Goal: Communication & Community: Answer question/provide support

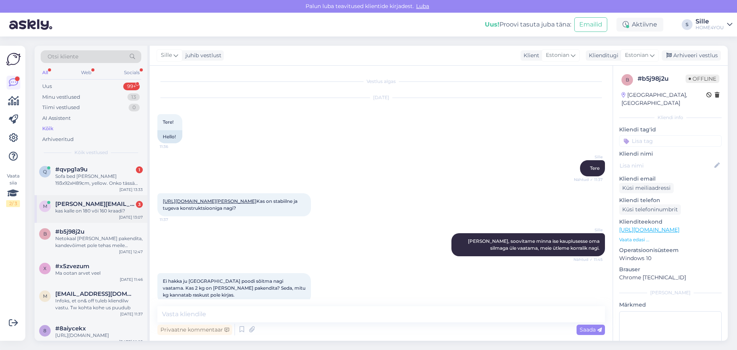
scroll to position [59, 0]
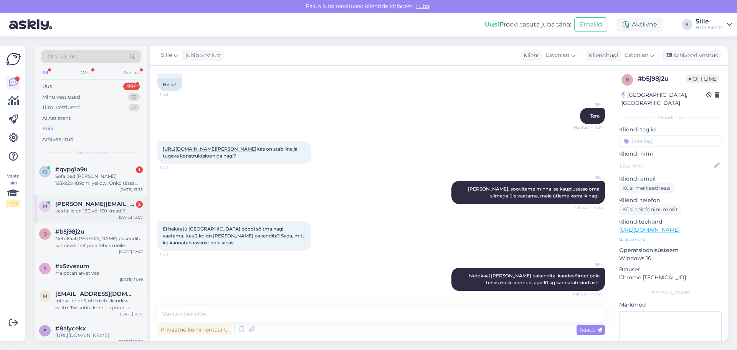
click at [78, 207] on span "[PERSON_NAME][EMAIL_ADDRESS][DOMAIN_NAME]" at bounding box center [95, 203] width 80 height 7
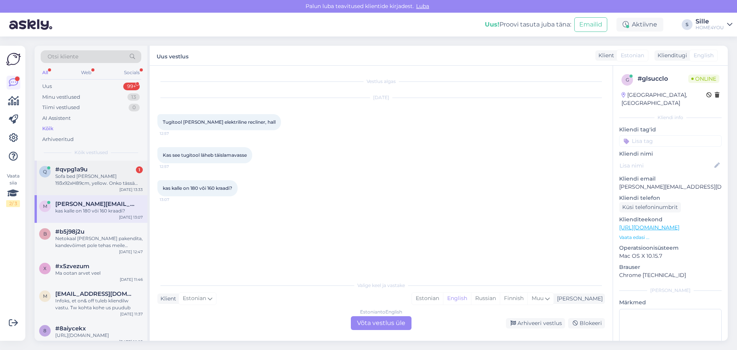
click at [88, 173] on div "Sofa bed [PERSON_NAME] 193x92xH89cm, yellow. Onko tässä sohvassa jousitusta?" at bounding box center [99, 180] width 88 height 14
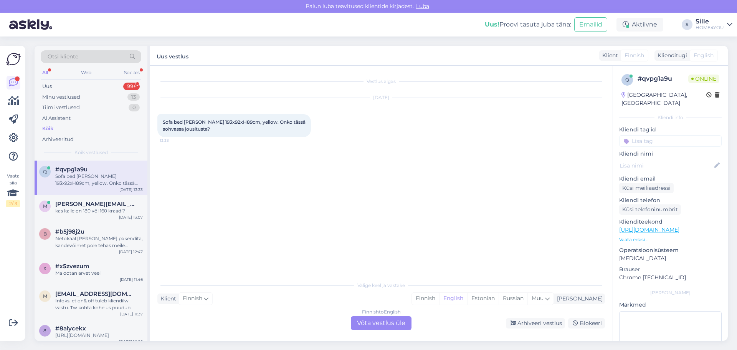
click at [377, 321] on div "Finnish to English Võta vestlus üle" at bounding box center [381, 323] width 61 height 14
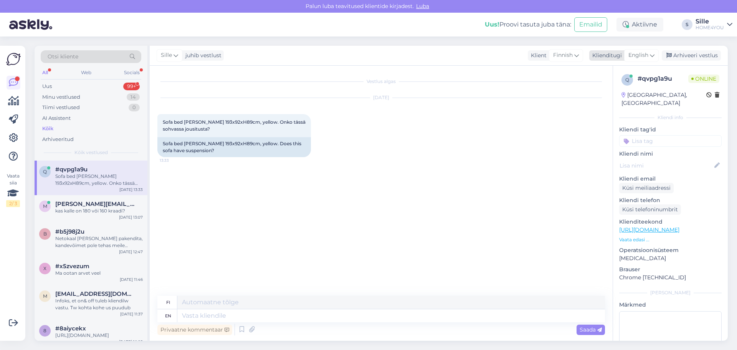
click at [639, 53] on span "English" at bounding box center [639, 55] width 20 height 8
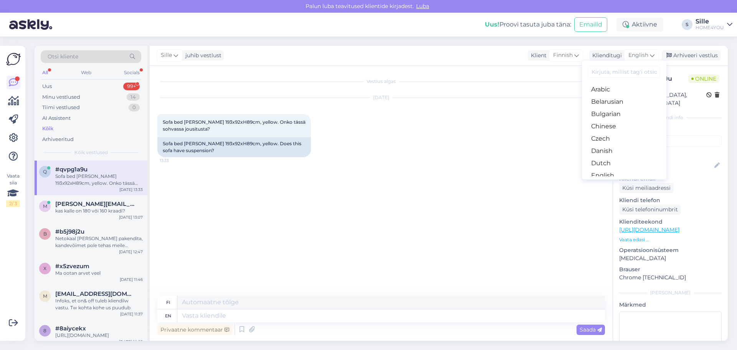
click at [610, 182] on link "Estonian" at bounding box center [624, 188] width 84 height 12
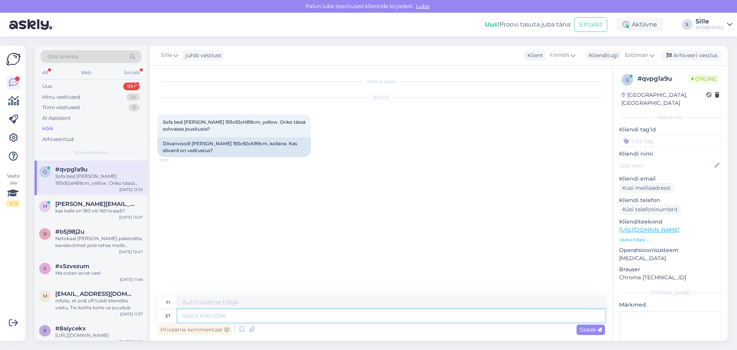
click at [259, 314] on textarea at bounding box center [391, 315] width 428 height 13
type textarea "Tere"
type textarea "Hei"
type textarea "Tere,"
type textarea "Hei,"
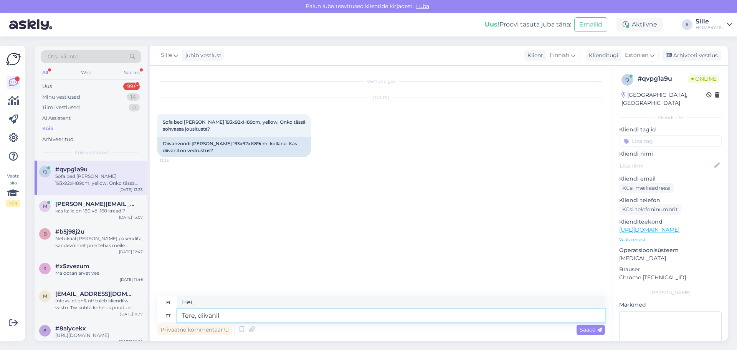
type textarea "Tere, diivanil"
type textarea "Hei, sohvalla"
type textarea "Tere, diivanil [PERSON_NAME]"
type textarea "Hei, [PERSON_NAME] sohvalla"
type textarea "Tere, diivanil [PERSON_NAME] o"
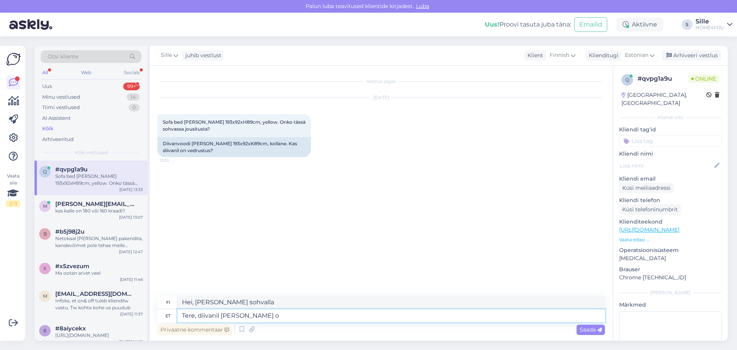
type textarea "Hei, [PERSON_NAME] sohvalla ei"
type textarea "Tere, diivanil [PERSON_NAME] ole v"
type textarea "Hei, sohvalla ei ole [PERSON_NAME]."
type textarea "Tere, diivanil [PERSON_NAME] ole vedrustust"
type textarea "Hei, [PERSON_NAME]-sohvassa ei ole jousitusta."
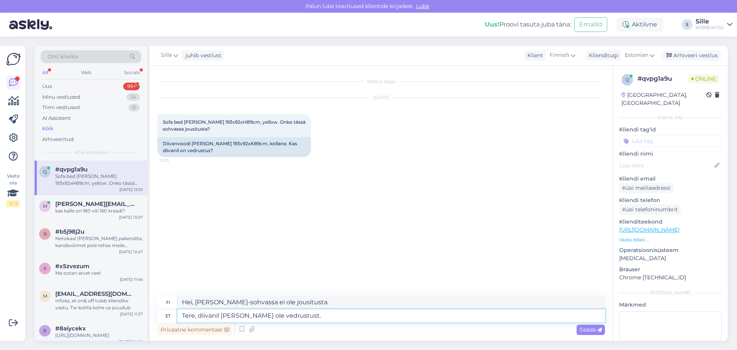
paste textarea "Polsterdus: polüuretaanvaht."
type textarea "Tere, diivanil [PERSON_NAME] ole vedrustust. Polsterdus: polüuretaanvaht."
type textarea "Hei, [PERSON_NAME]-sohvassa ei ole jousitusta. Verhoilu: polyuretaanivaahtoa."
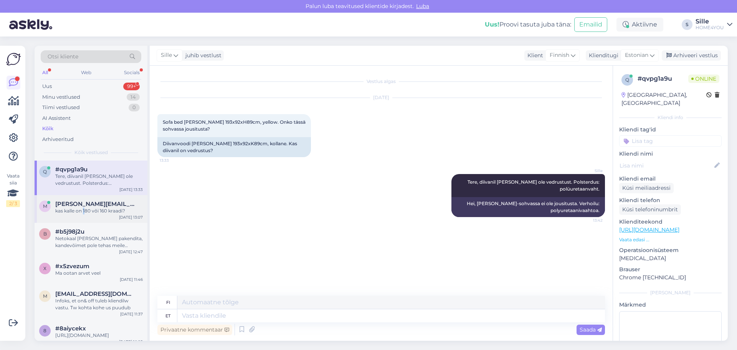
click at [84, 213] on div "kas kalle on 180 või 160 kraadi?" at bounding box center [99, 210] width 88 height 7
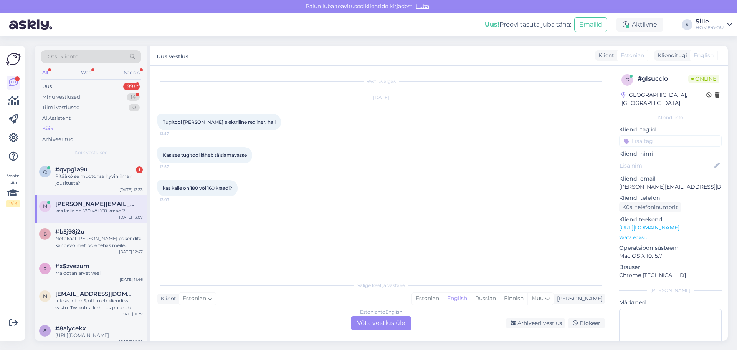
click at [373, 321] on div "Estonian to English Võta vestlus üle" at bounding box center [381, 323] width 61 height 14
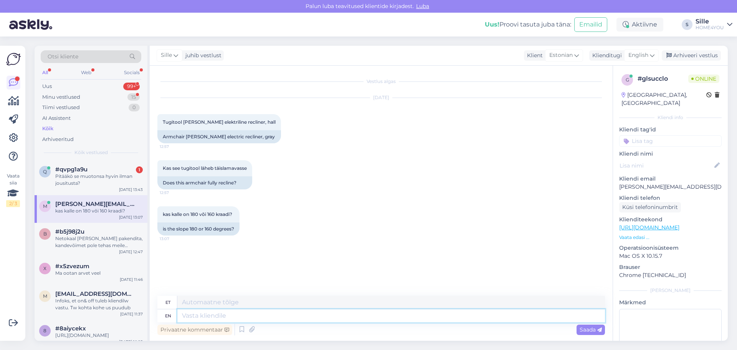
click at [250, 313] on textarea at bounding box center [391, 315] width 428 height 13
type textarea "Tere"
type textarea "Tere, t"
type textarea "Tere,"
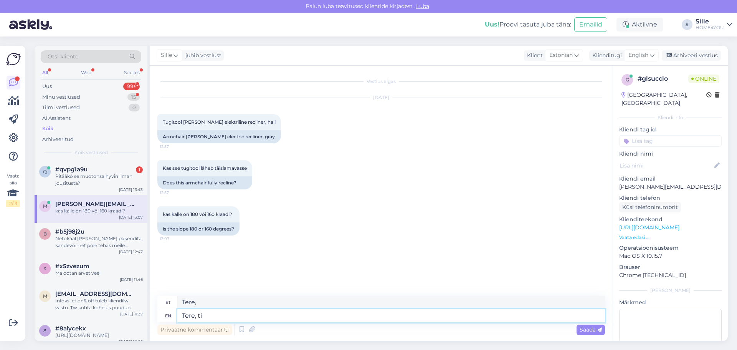
type textarea "Tere, t"
type textarea "Tere, sa"
type textarea "Tere,"
type textarea "Tere, tooli ka"
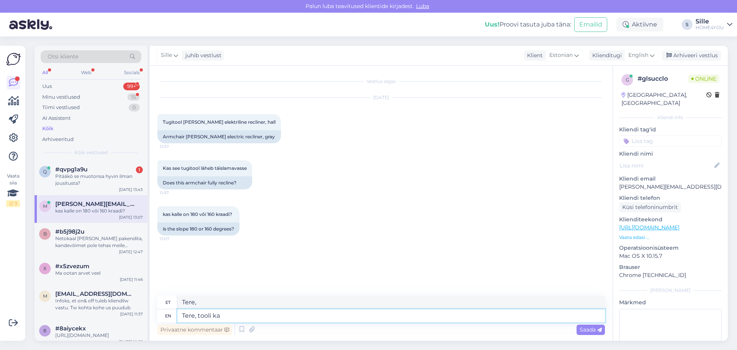
type textarea "Tere, tööriistad"
type textarea "Tere, [PERSON_NAME]"
type textarea "Tere, tööriista kalle"
type textarea "Tere, tooli kalle ei o"
type textarea "Tere, tööriistakalle ei"
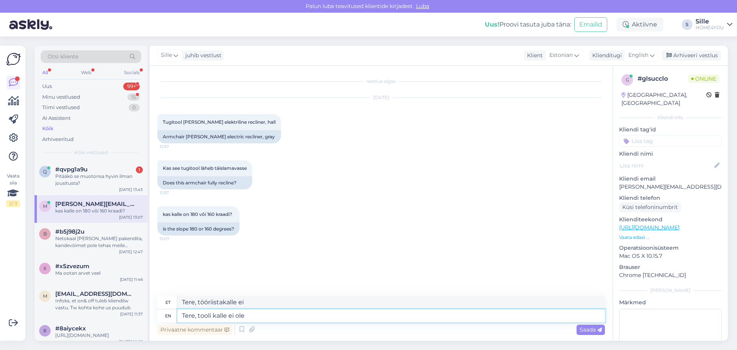
type textarea "Tere, tooli kalle ei ole"
type textarea "Tere, tööriista kalle ei ole"
type textarea "Tere, tooli kalle ei ole 180 k"
type textarea "Tere, tööriistakalle ei ole 180"
type textarea "Tere, tooli kalle ei ole 180 kraadi"
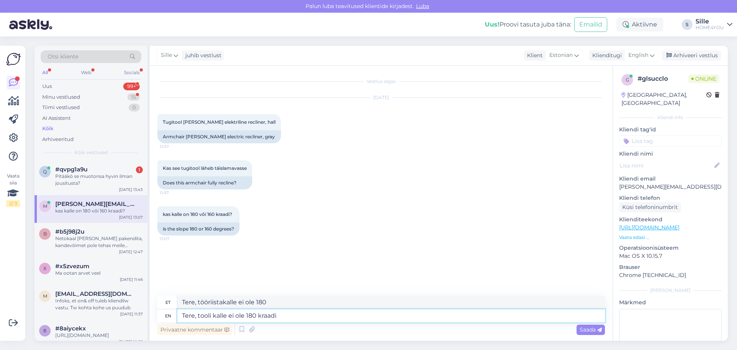
type textarea "Tere, tööriista kalle ei ole 180 kraadi"
type textarea "Tere, tooli kalle ei ole 180 kraadi."
type textarea "Tere, tööriista kalle ei ole 180 kraadi."
type textarea "Tere, tooli kalle ei ole 180 kraadi. [GEOGRAPHIC_DATA]"
type textarea "Tere, tööriista kalle ei ole 180 kraadi. [GEOGRAPHIC_DATA]"
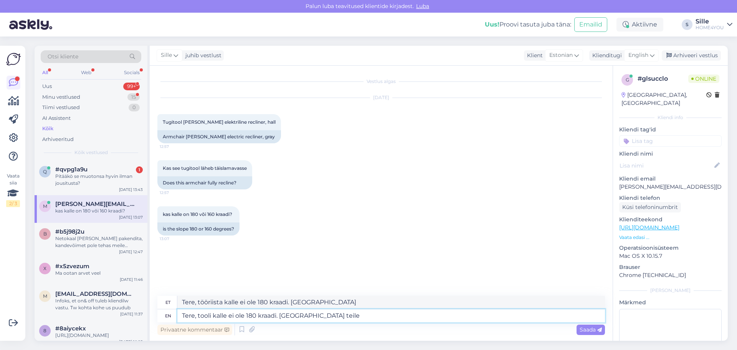
type textarea "Tere, tooli kalle ei ole 180 kraadi. Saadame teile p"
type textarea "Tere, tööriista kalle ei ole 180 kraadi. [GEOGRAPHIC_DATA] teile"
type textarea "Tere, tooli kalle ei ole 180 kraadi. Saadame teile pildi"
type textarea "Tere, tööriista kalle ei ole 180 kraadi. Saadame teile pildi"
type textarea "Tere, tooli kalle ei ole 180 kraadi. Saadame teile pildi k"
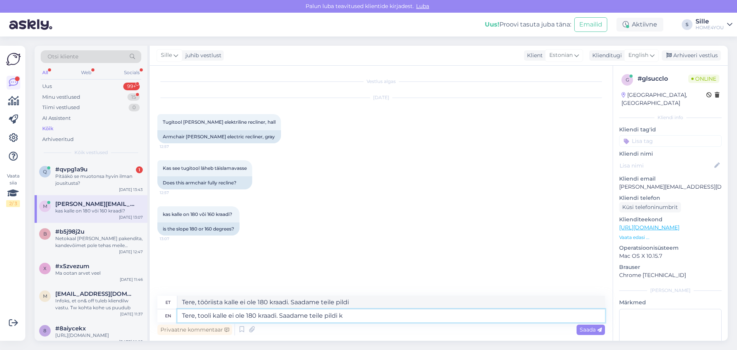
type textarea "Tere, tööriista kalle ei ole 180 kraadi. Saadame teile pildi k"
type textarea "Tere, tooli kalle ei ole 180 kraadi. Saadame teile pildi"
type textarea "Tere, tööriista kalle ei ole 180 kraadi. Saadame teile pildi"
type textarea "Tere, tooli kalle ei ole 180 kraadi. Saadame teile pildi"
click at [593, 328] on span "Saada" at bounding box center [591, 329] width 22 height 7
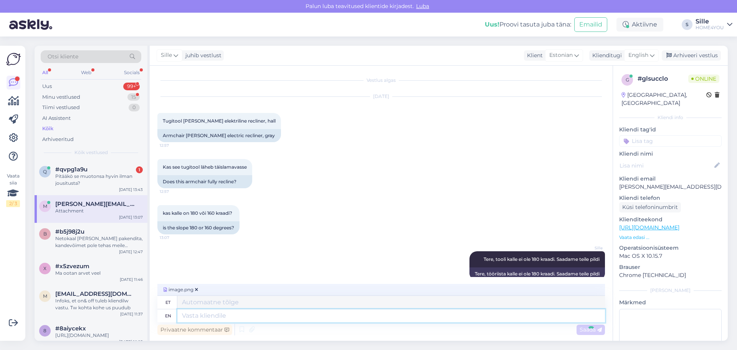
scroll to position [50, 0]
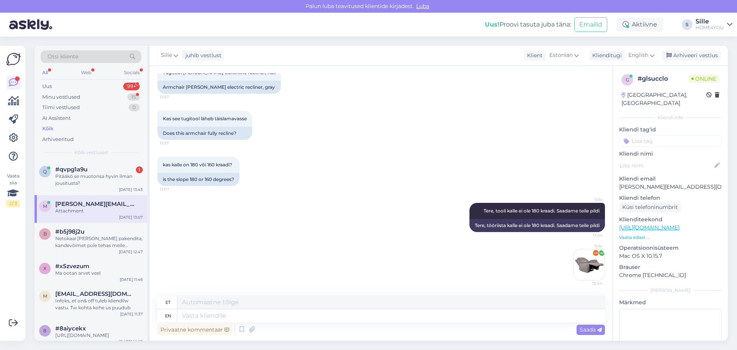
click at [587, 261] on img at bounding box center [589, 264] width 31 height 31
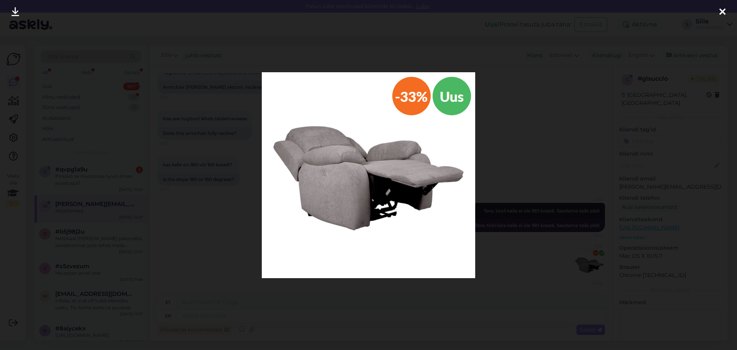
click at [724, 15] on icon at bounding box center [723, 12] width 6 height 10
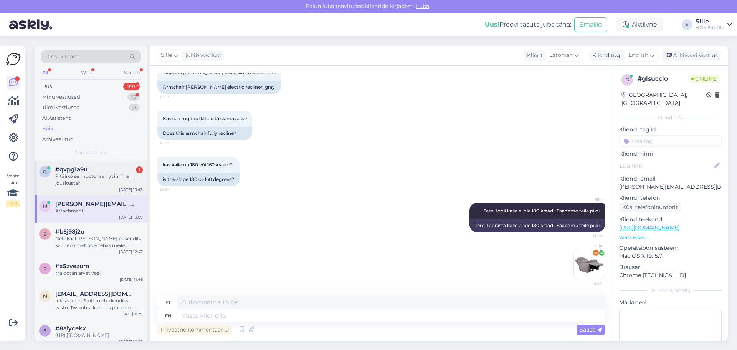
click at [82, 172] on span "#qvpg1a9u" at bounding box center [71, 169] width 32 height 7
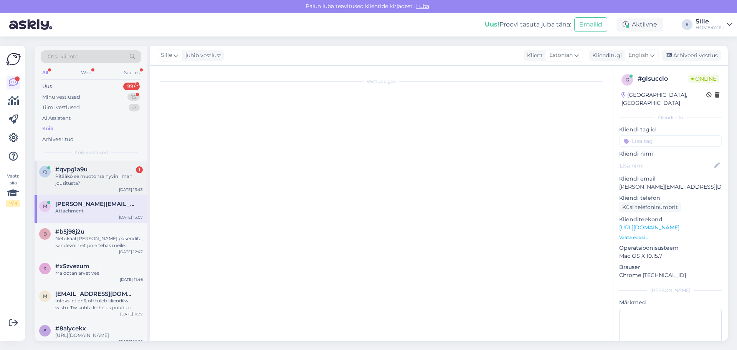
scroll to position [0, 0]
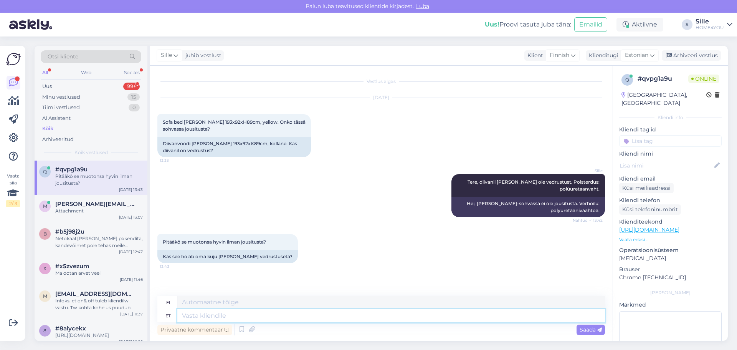
click at [264, 319] on textarea at bounding box center [391, 315] width 428 height 13
type textarea "Jah"
type textarea "Kyllä"
type textarea "Jah"
click at [594, 331] on span "Saada" at bounding box center [591, 329] width 22 height 7
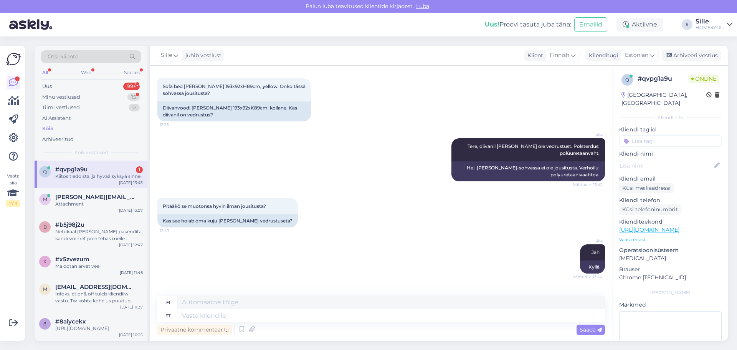
scroll to position [82, 0]
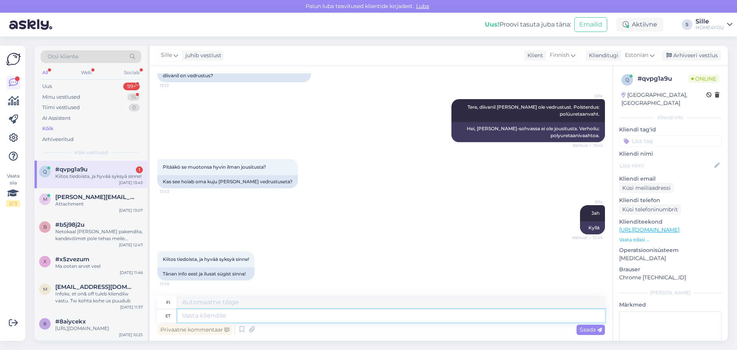
click at [395, 316] on textarea at bounding box center [391, 315] width 428 height 13
type textarea "Aitäh"
type textarea "Kiitos"
type textarea "Aitäh,"
type textarea "Kiitos,"
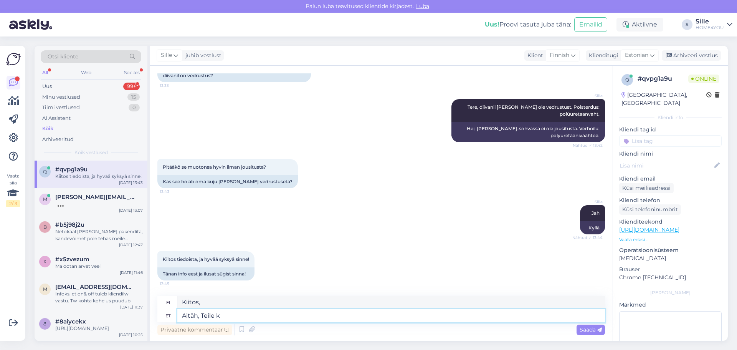
type textarea "Aitäh, Teile ka"
type textarea "Kiitos."
type textarea "Aitäh, Teile ka"
type textarea "Kiitos, sinullekin"
type textarea "Aitäh, Teile ka ilusat"
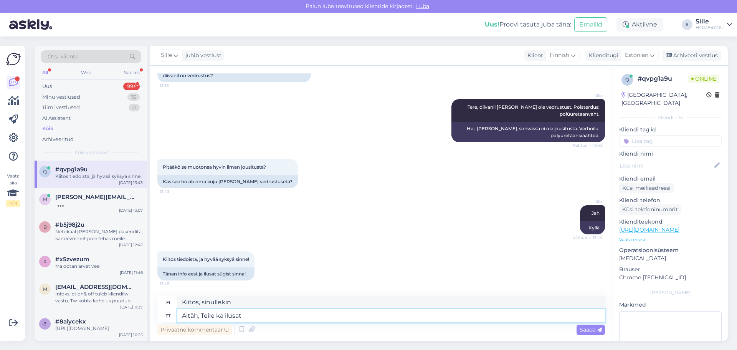
type textarea "Kiitos myös sinulle, kaunokainen."
type textarea "Aitäh, Teile ka ilusat sügist"
type textarea "Kiitos, sinullekin ihanaa syksyä"
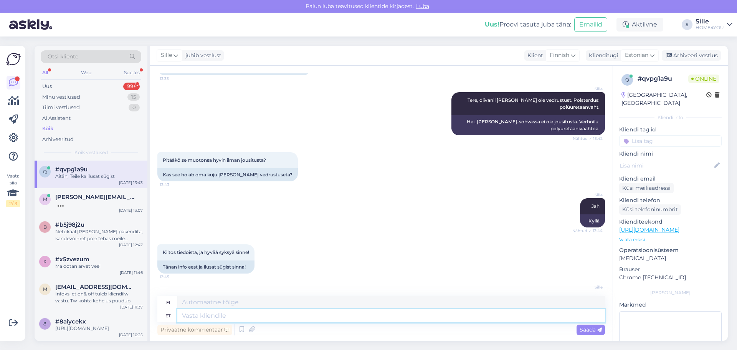
scroll to position [128, 0]
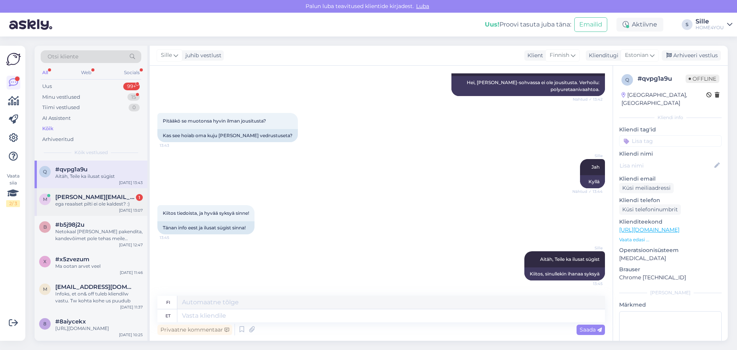
click at [62, 193] on div "m [PERSON_NAME][EMAIL_ADDRESS][DOMAIN_NAME] 1 ega reaalset pilti ei ole kaldest…" at bounding box center [91, 202] width 113 height 28
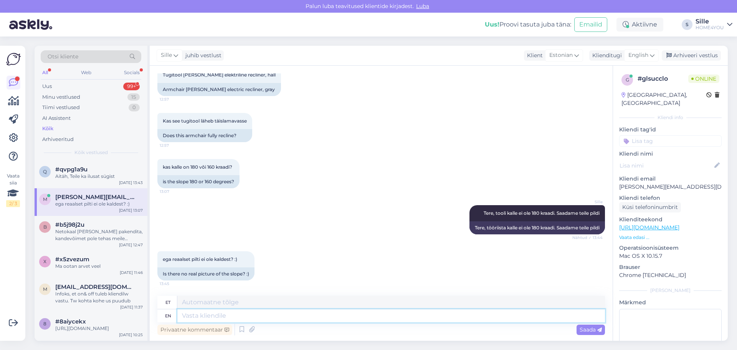
click at [345, 318] on textarea at bounding box center [391, 315] width 428 height 13
type textarea "See o"
type textarea "Vaata"
type textarea "See ongi"
type textarea "Vaata ongi"
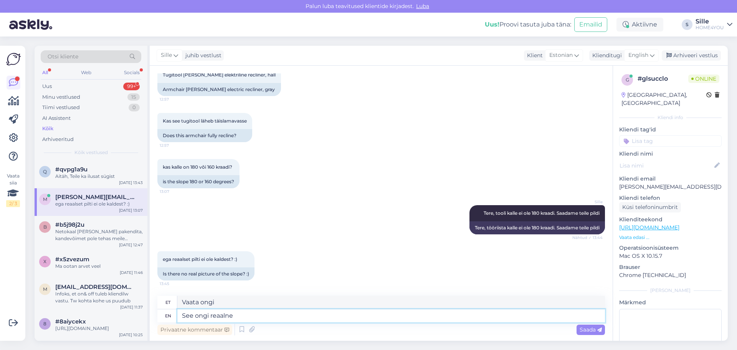
type textarea "See ongi reaalne"
type textarea "See ongi realne"
type textarea "See ongi reaalne pilt"
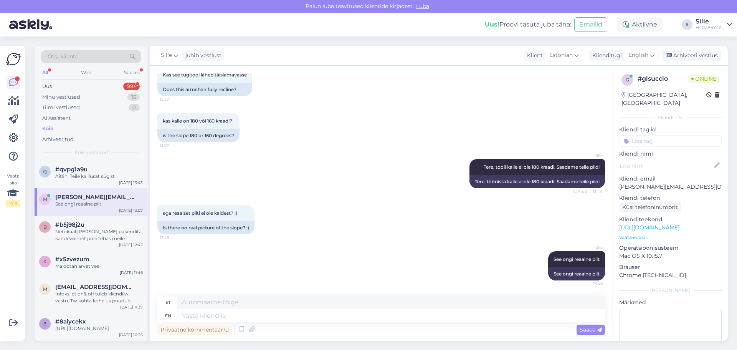
click at [644, 224] on link "[URL][DOMAIN_NAME]" at bounding box center [649, 227] width 60 height 7
click at [102, 173] on div "#qvpg1a9u Aitäh, Teile ka ilusat sügist" at bounding box center [99, 173] width 88 height 14
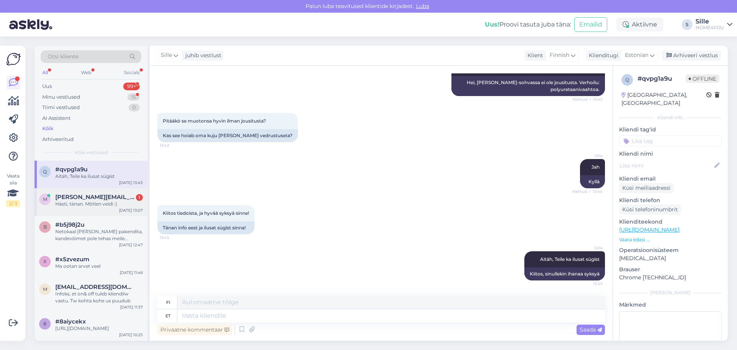
click at [119, 196] on span "[PERSON_NAME][EMAIL_ADDRESS][DOMAIN_NAME]" at bounding box center [95, 197] width 80 height 7
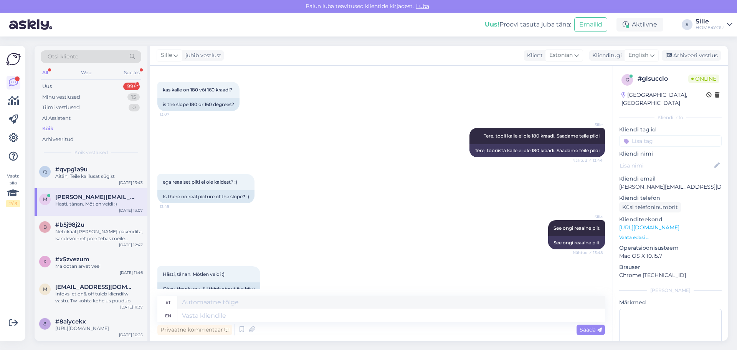
scroll to position [139, 0]
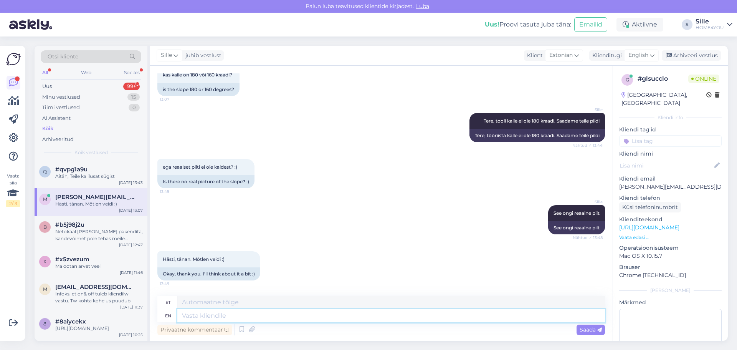
click at [300, 316] on textarea at bounding box center [391, 315] width 428 height 13
type textarea "Palun"
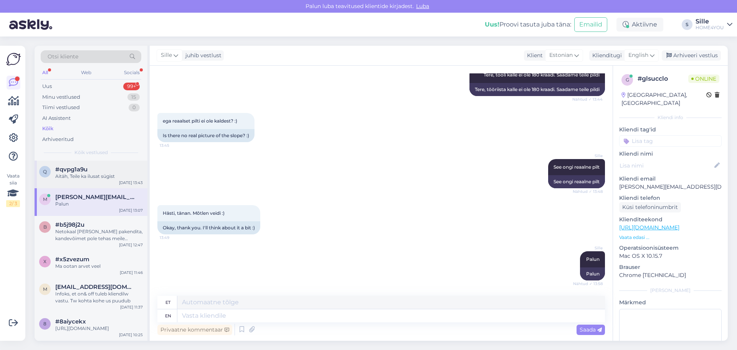
click at [70, 176] on div "Aitäh, Teile ka ilusat sügist" at bounding box center [99, 176] width 88 height 7
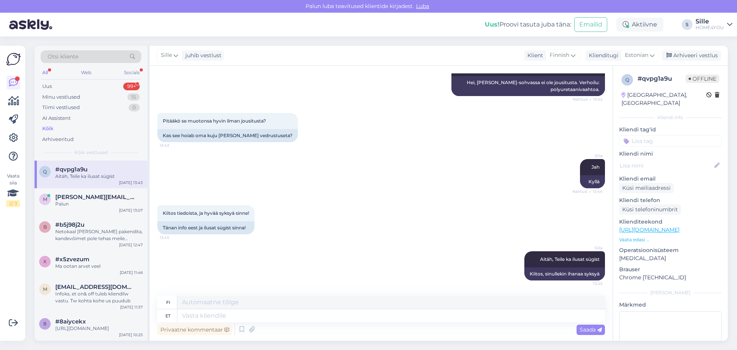
click at [50, 129] on div "Kõik" at bounding box center [47, 129] width 11 height 8
click at [51, 127] on div "Kõik" at bounding box center [47, 129] width 11 height 8
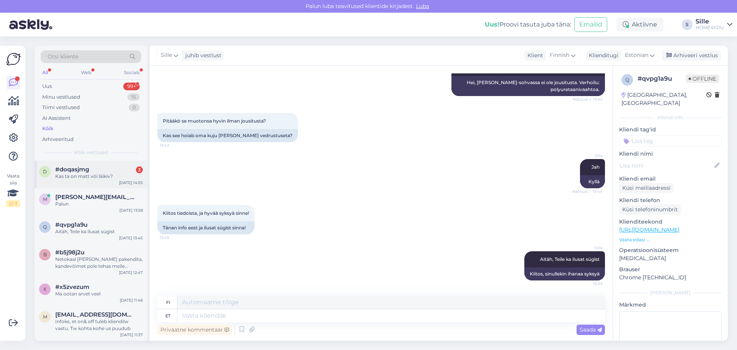
click at [109, 169] on div "#doqasjmg 3" at bounding box center [99, 169] width 88 height 7
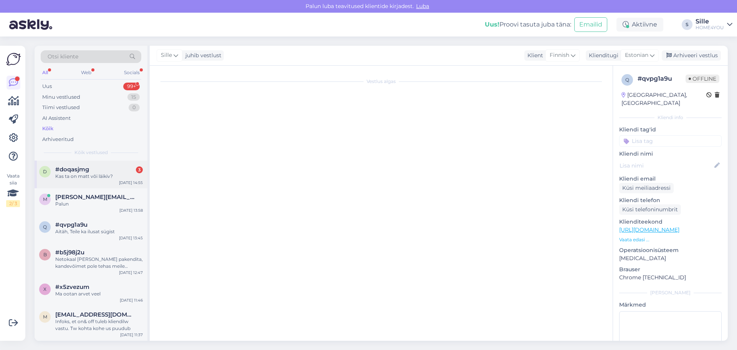
scroll to position [0, 0]
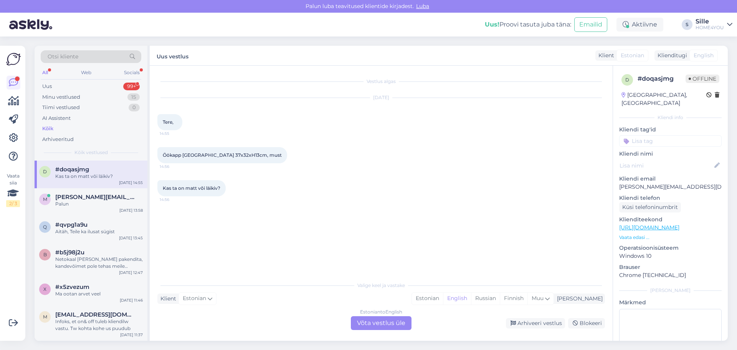
click at [365, 325] on div "Estonian to English Võta vestlus üle" at bounding box center [381, 323] width 61 height 14
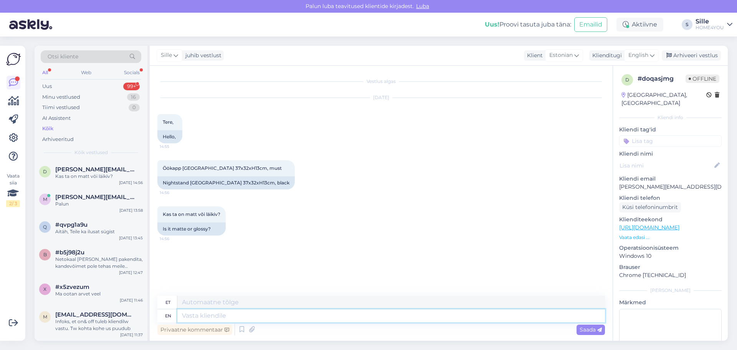
click at [271, 315] on textarea at bounding box center [391, 315] width 428 height 13
drag, startPoint x: 248, startPoint y: 166, endPoint x: 161, endPoint y: 167, distance: 88.0
click at [160, 169] on div "Öökapp [GEOGRAPHIC_DATA] 37x32xH13cm, must 14:56" at bounding box center [225, 168] width 137 height 16
copy span "Öökapp [GEOGRAPHIC_DATA] 37x32xH13cm, must"
